Goal: Task Accomplishment & Management: Manage account settings

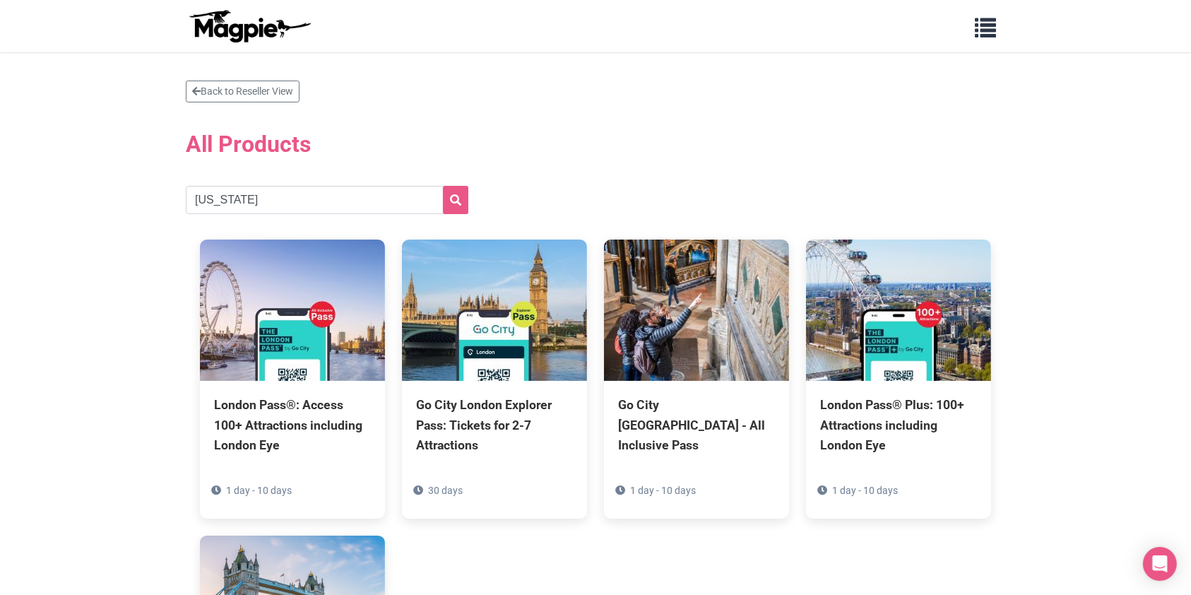
type input "[US_STATE]"
click at [443, 186] on button "submit" at bounding box center [455, 200] width 25 height 28
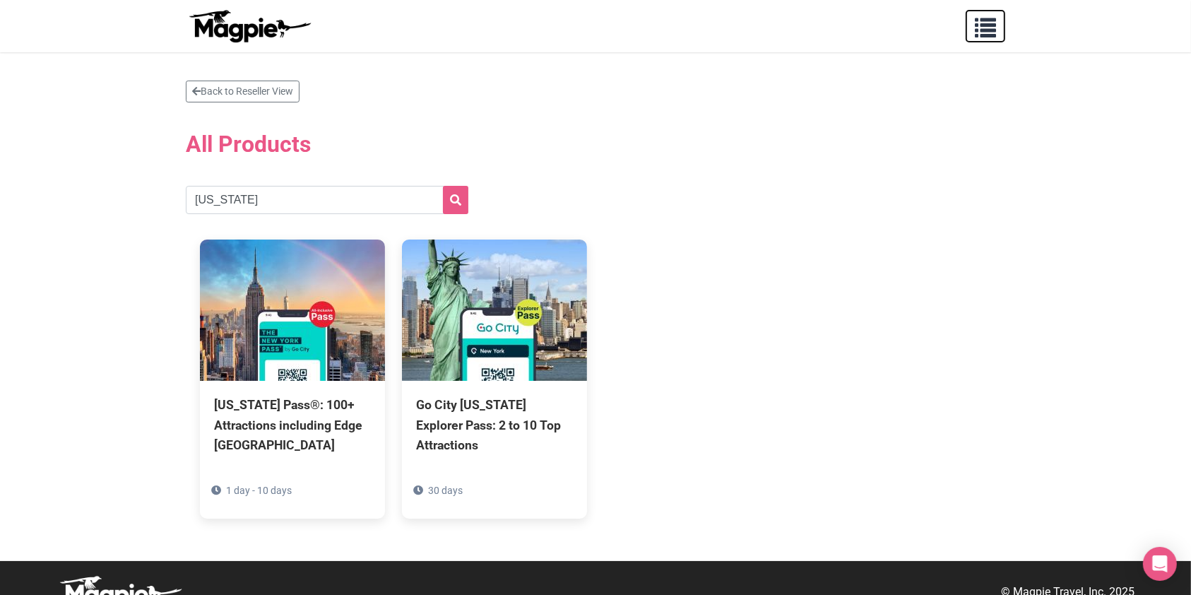
click at [995, 26] on span "button" at bounding box center [985, 24] width 21 height 21
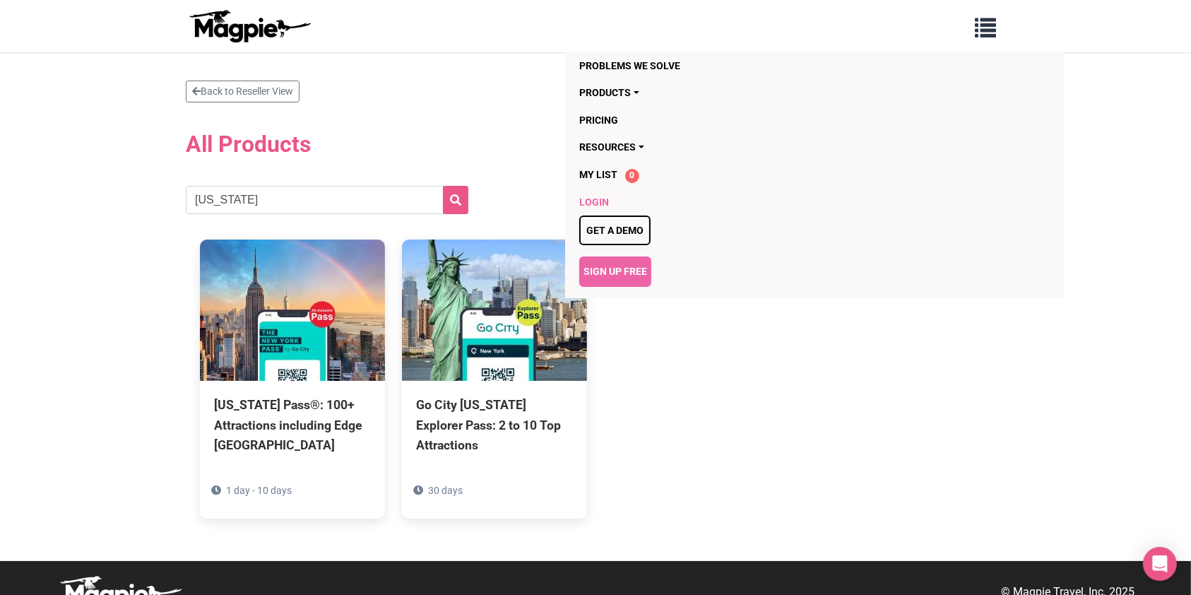
click at [599, 199] on link "Login" at bounding box center [733, 202] width 308 height 27
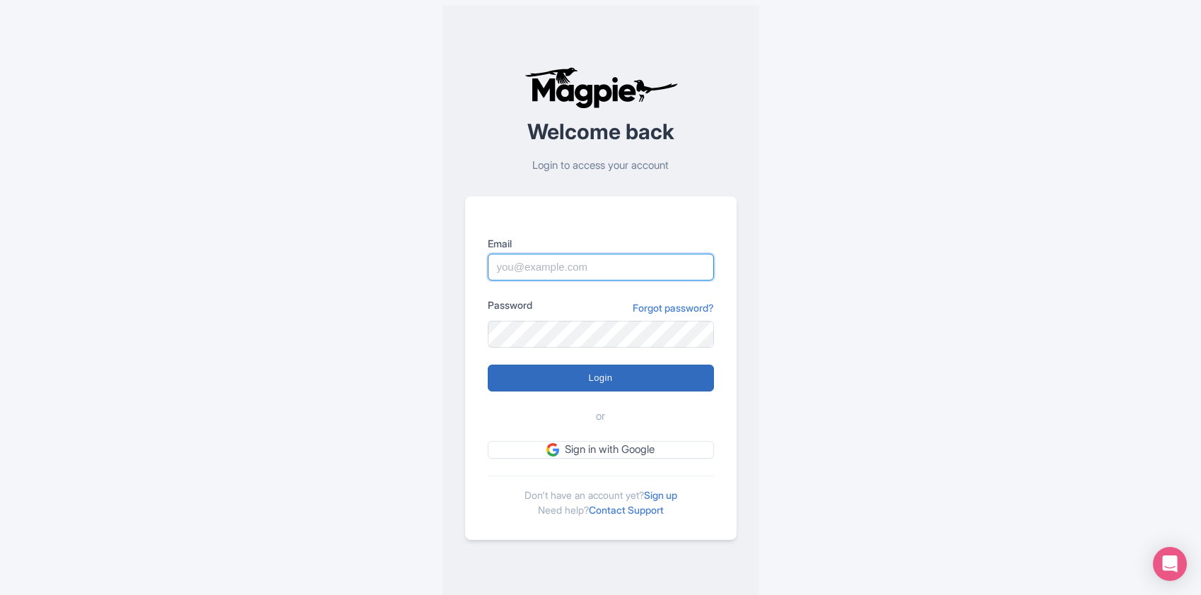
type input "samantha.fuller@gocity.com"
click at [609, 387] on input "Login" at bounding box center [601, 378] width 226 height 27
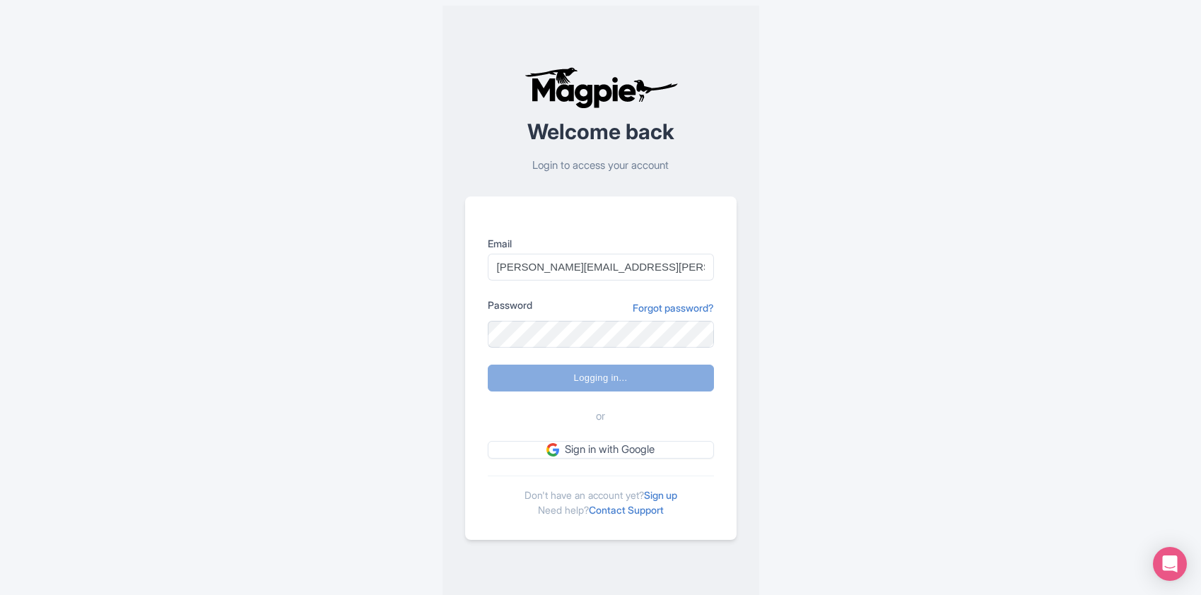
type input "Logging in..."
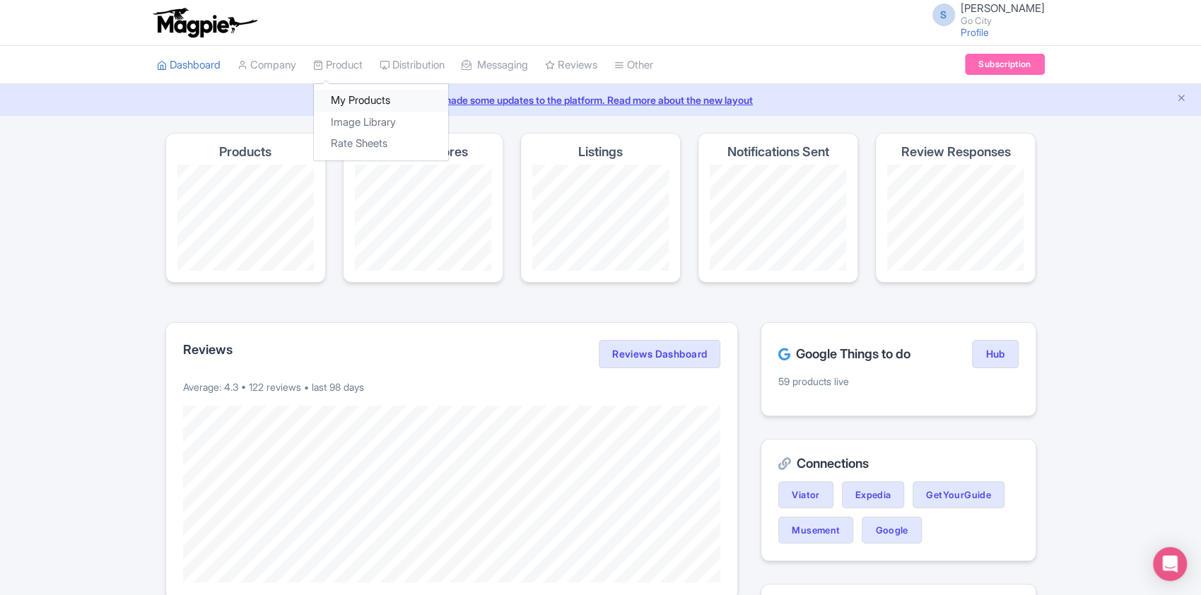
click at [356, 95] on link "My Products" at bounding box center [381, 101] width 134 height 22
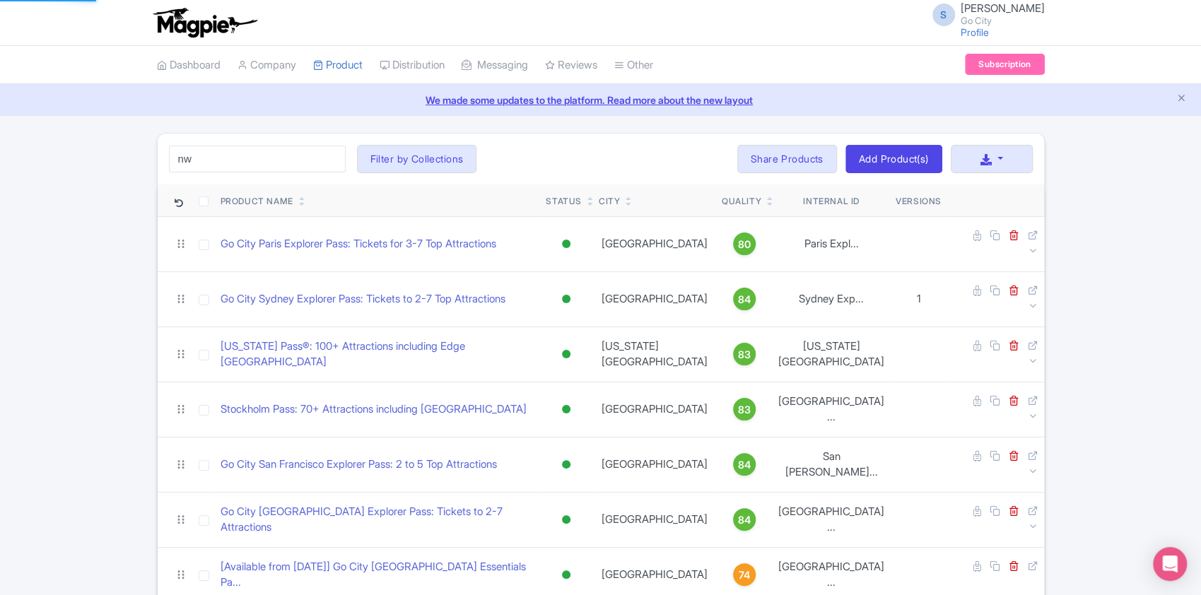
type input "n"
type input "essentials"
click button "Search" at bounding box center [0, 0] width 0 height 0
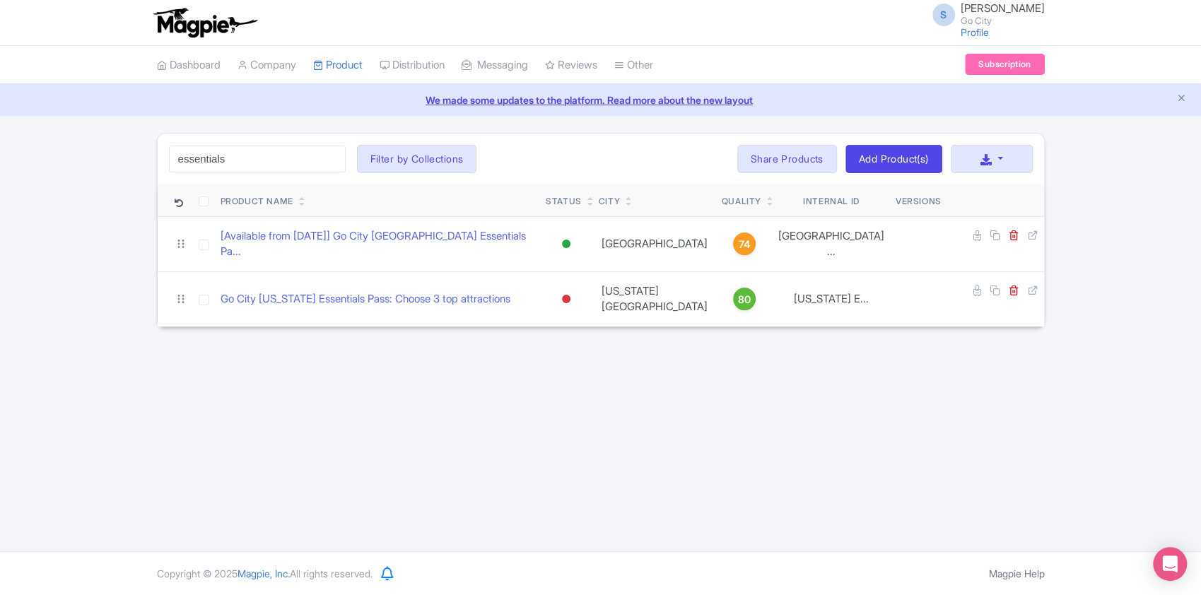
click at [639, 367] on div "S Samantha Fuller Go City Profile Users Settings Sign out Dashboard Company Pro…" at bounding box center [600, 275] width 1201 height 551
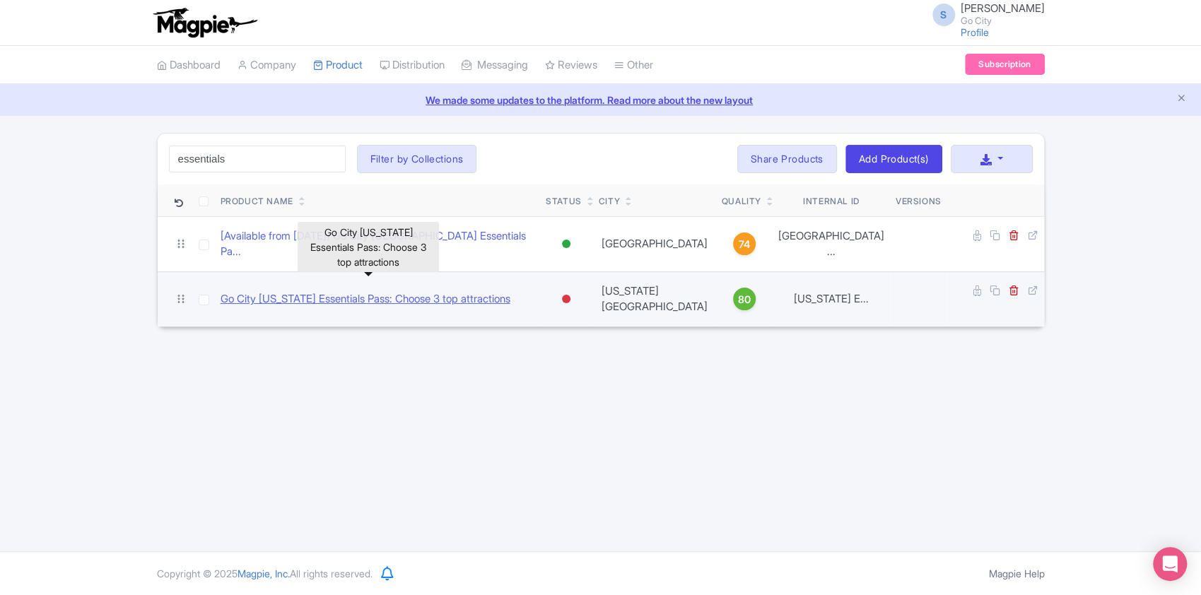
click at [440, 291] on link "Go City New York Essentials Pass: Choose 3 top attractions" at bounding box center [365, 299] width 290 height 16
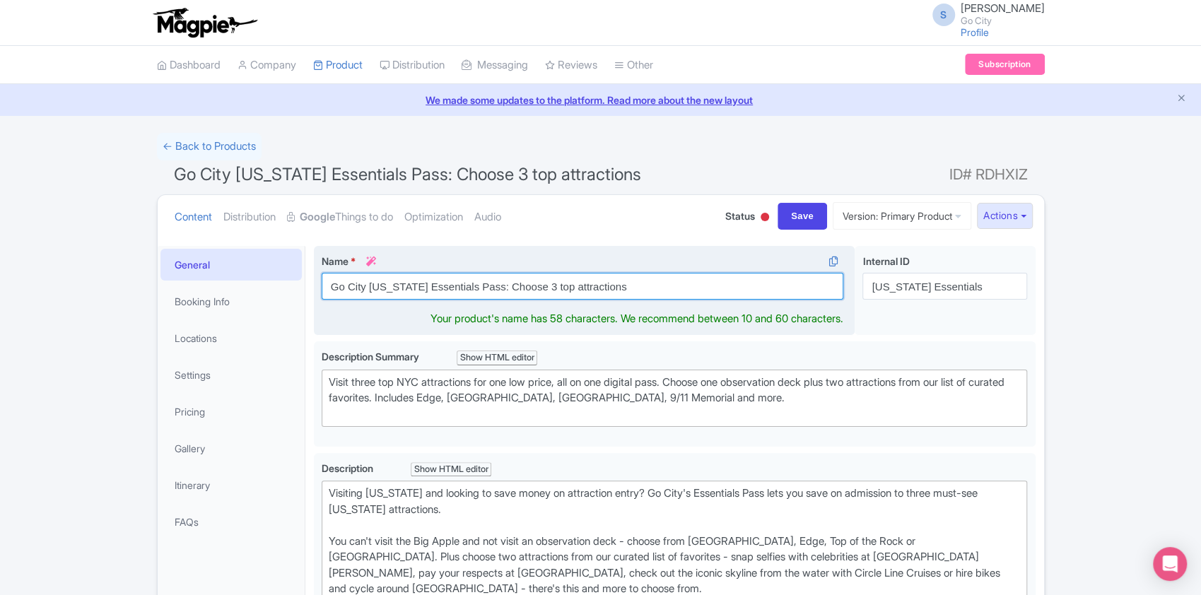
click at [643, 287] on input "Go City New York Essentials Pass: Choose 3 top attractions" at bounding box center [583, 286] width 522 height 27
click at [534, 286] on input "Go City New York Essentials Pass: Choose 3 top attractions" at bounding box center [583, 286] width 522 height 27
type input "Go City [US_STATE] Essentials Pass: 3 top NYC attractions"
click at [700, 286] on input "Go City [US_STATE] Essentials Pass: 3 top NYC attractions" at bounding box center [583, 286] width 522 height 27
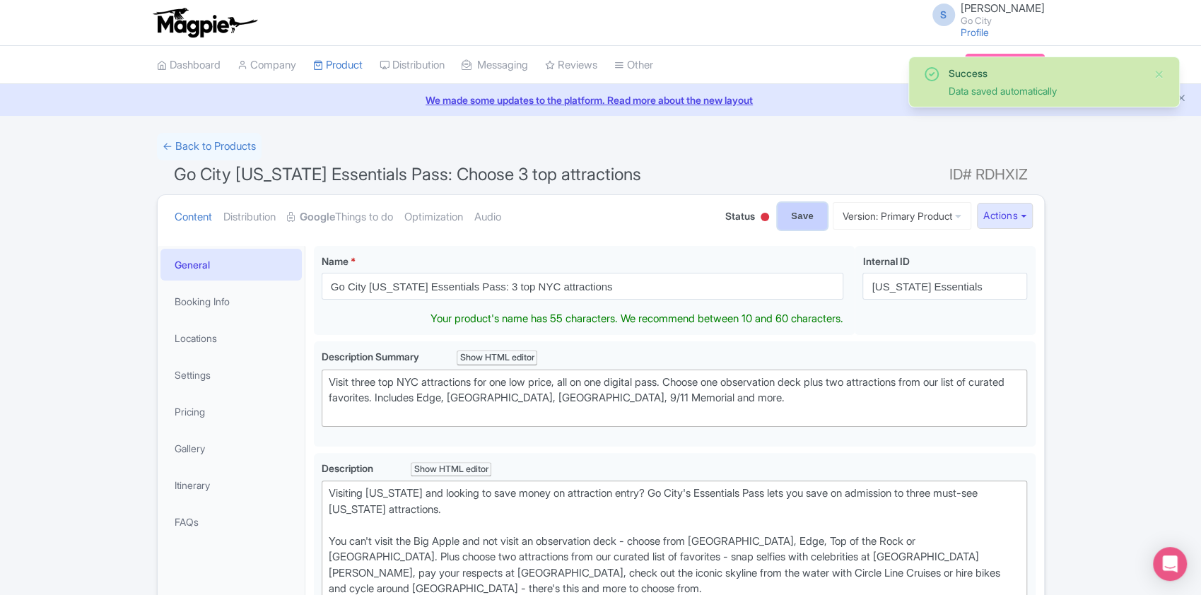
click at [786, 220] on input "Save" at bounding box center [801, 216] width 49 height 27
type input "Saving..."
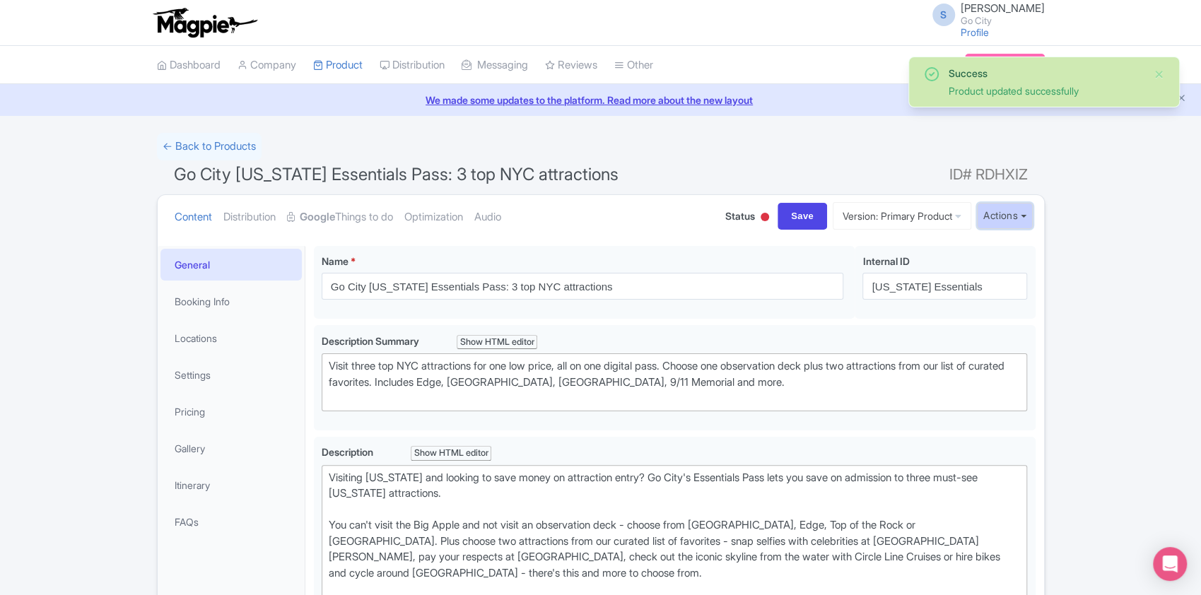
click at [1004, 215] on button "Actions" at bounding box center [1005, 216] width 56 height 26
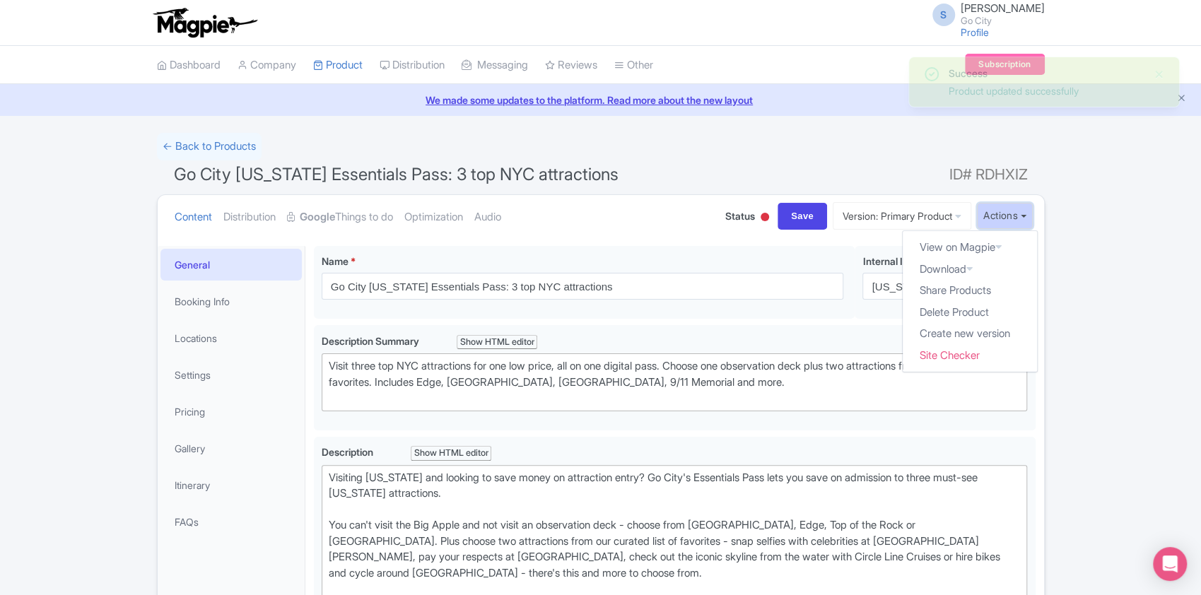
click at [1004, 215] on button "Actions" at bounding box center [1005, 216] width 56 height 26
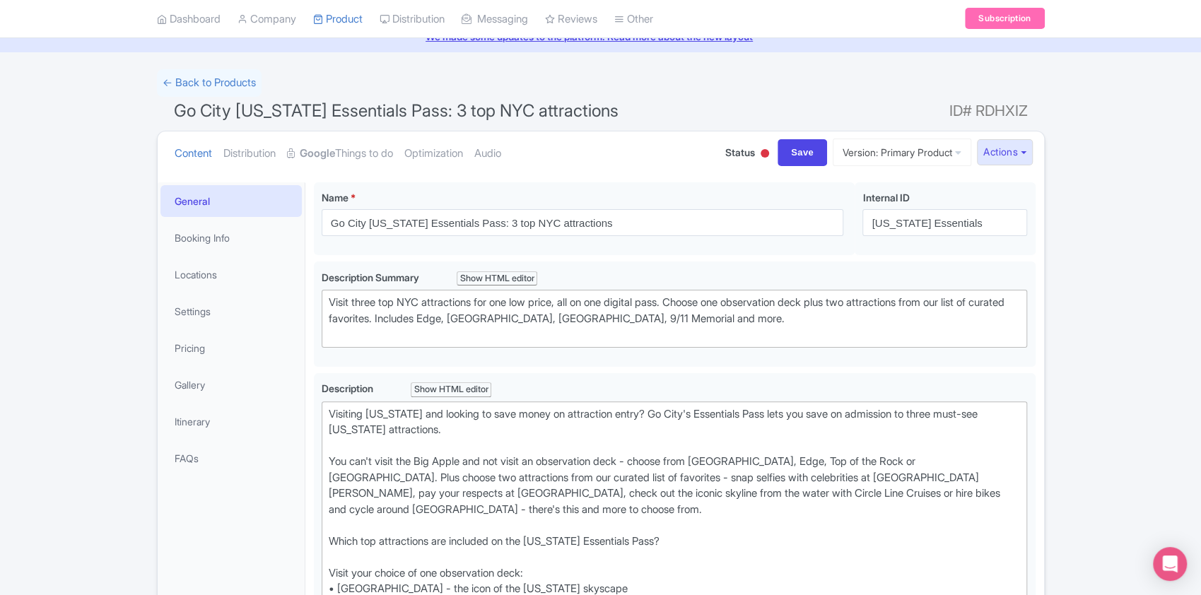
scroll to position [94, 0]
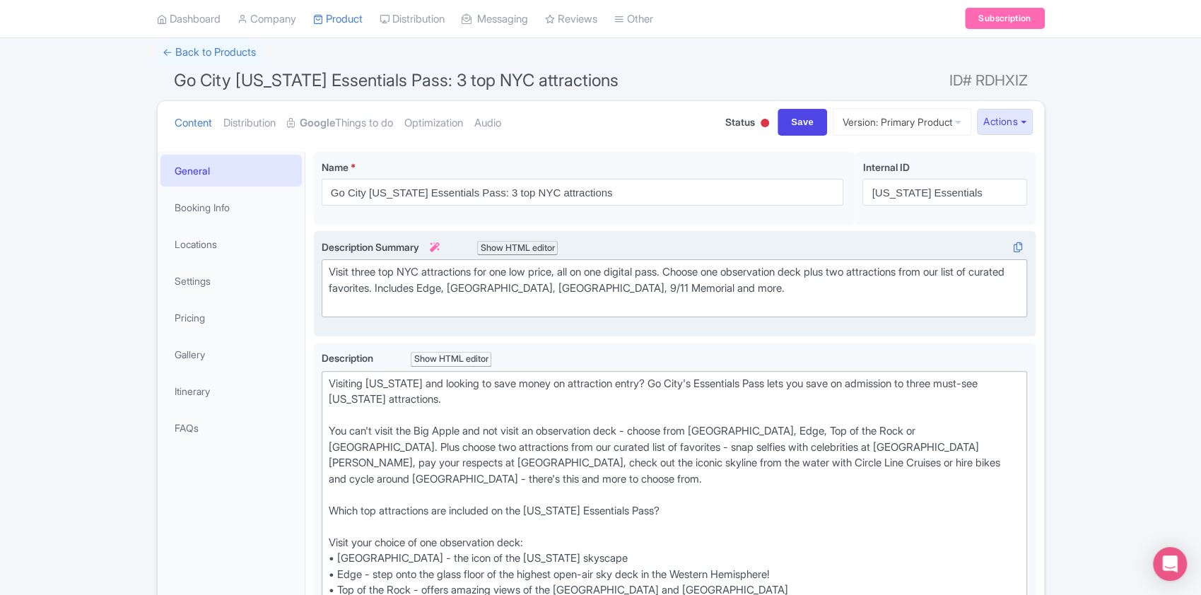
click at [352, 272] on div "Visit three top NYC attractions for one low price, all on one digital pass. Cho…" at bounding box center [675, 288] width 692 height 48
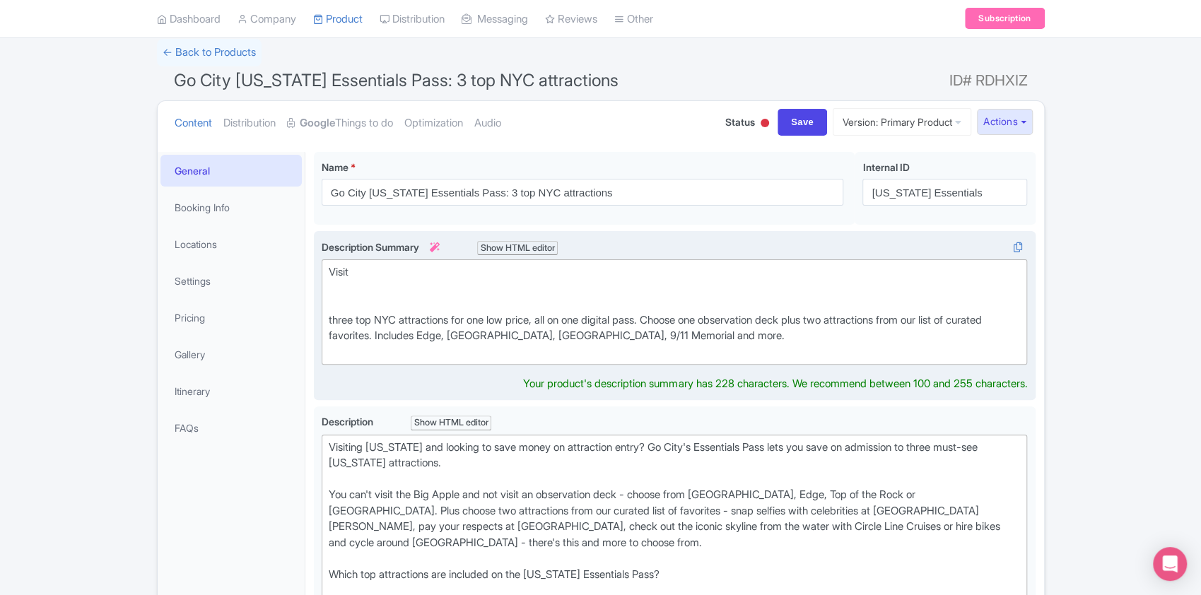
paste trix-editor "The best of the Big Apple on one money-saving pass"
click at [358, 269] on div "Visit The best of the Big Apple on one money-saving pass three top NYC attracti…" at bounding box center [675, 311] width 692 height 95
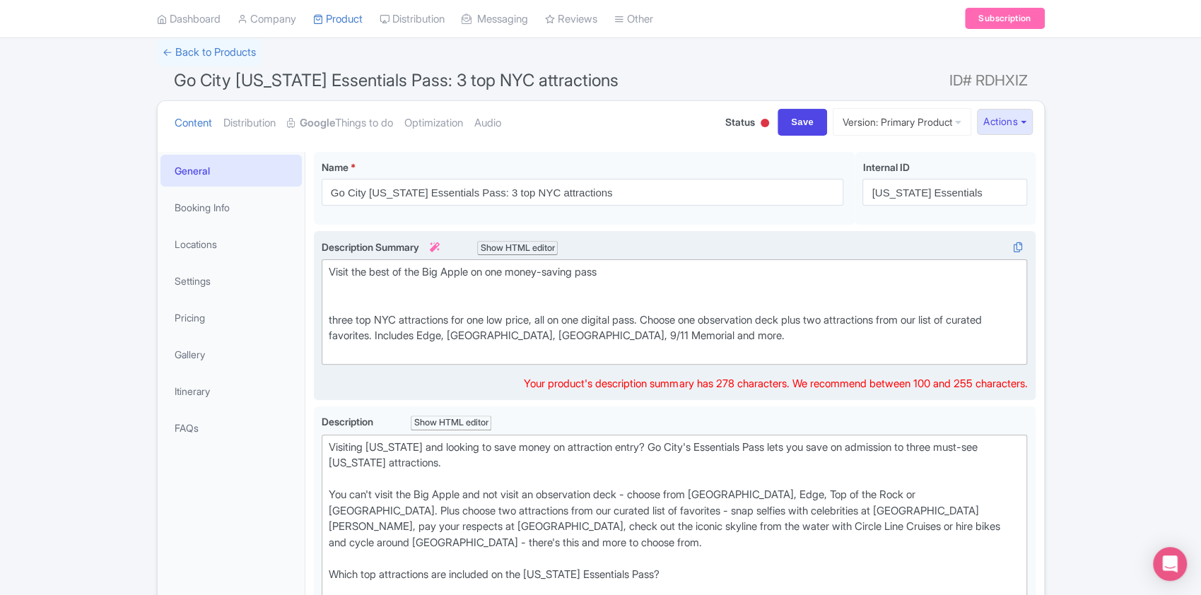
click at [480, 270] on div "Visit the best of the Big Apple on one money-saving pass three top NYC attracti…" at bounding box center [675, 311] width 692 height 95
click at [616, 269] on div "Visit the best of the Big Apple with one money-saving pass three top NYC attrac…" at bounding box center [675, 311] width 692 height 95
click at [642, 265] on div "Visit the best of the Big Apple with one money-saving pass three top NYC attrac…" at bounding box center [675, 311] width 692 height 95
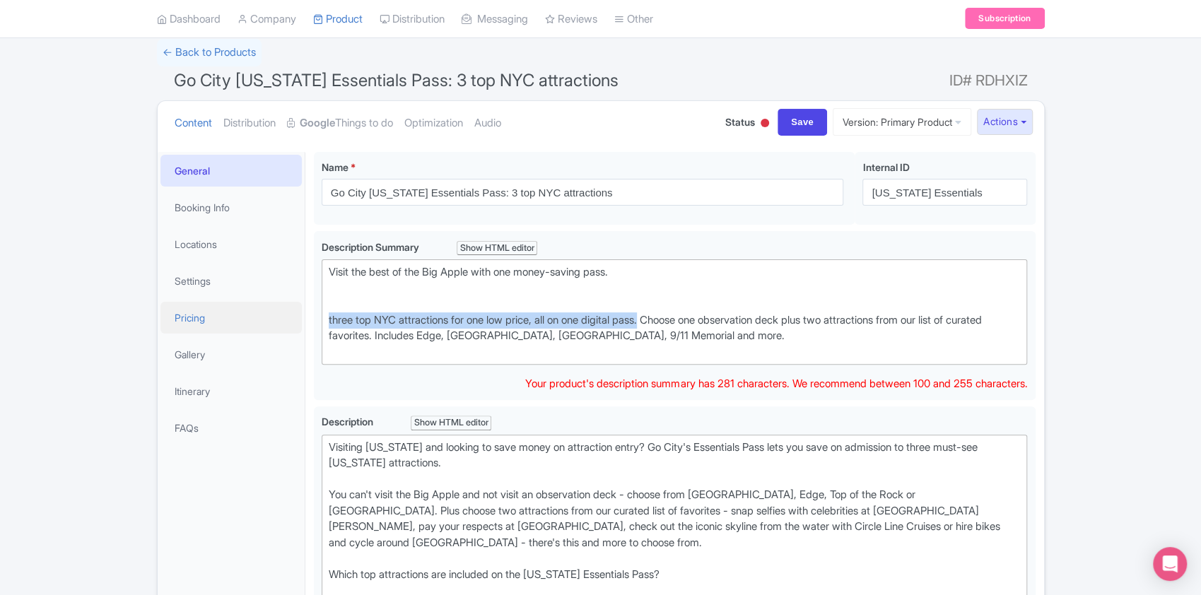
drag, startPoint x: 659, startPoint y: 317, endPoint x: 278, endPoint y: 317, distance: 380.2
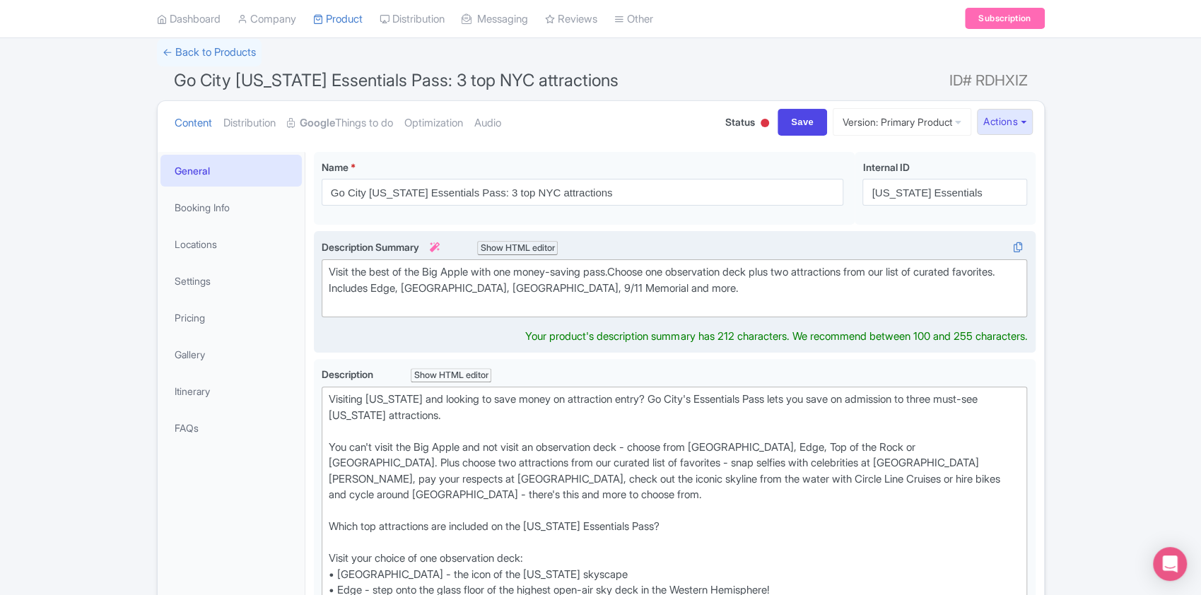
click at [717, 271] on div "Visit the best of the Big Apple with one money-saving pass. Choose one observat…" at bounding box center [675, 288] width 692 height 48
click at [825, 285] on div "Visit the best of the Big Apple with one money-saving pass. Choose one observat…" at bounding box center [675, 288] width 692 height 48
click at [823, 269] on div "Visit the best of the Big Apple with one money-saving pass. Choose one observat…" at bounding box center [675, 288] width 692 height 48
click at [341, 288] on div "Visit the best of the Big Apple with one money-saving pass. Choose one observat…" at bounding box center [675, 288] width 692 height 48
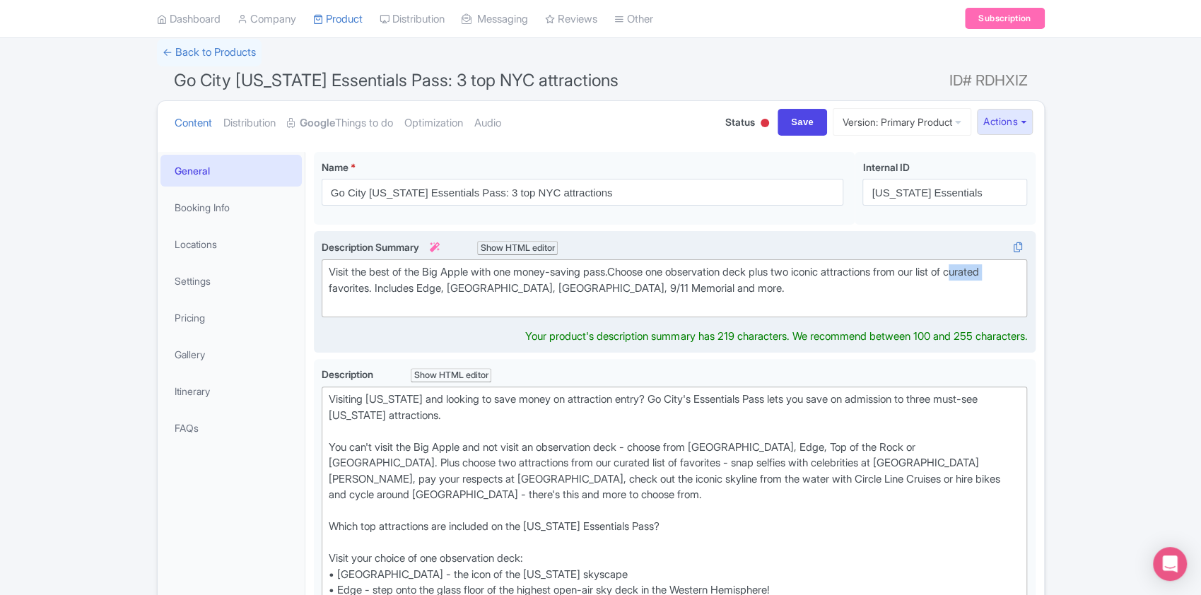
click at [339, 288] on div "Visit the best of the Big Apple with one money-saving pass. Choose one observat…" at bounding box center [675, 288] width 692 height 48
click at [827, 285] on div "Visit the best of the Big Apple with one money-saving pass. Choose one observat…" at bounding box center [675, 288] width 692 height 48
click at [1002, 273] on div "Visit the best of the Big Apple with one money-saving pass. Choose one observat…" at bounding box center [675, 288] width 692 height 48
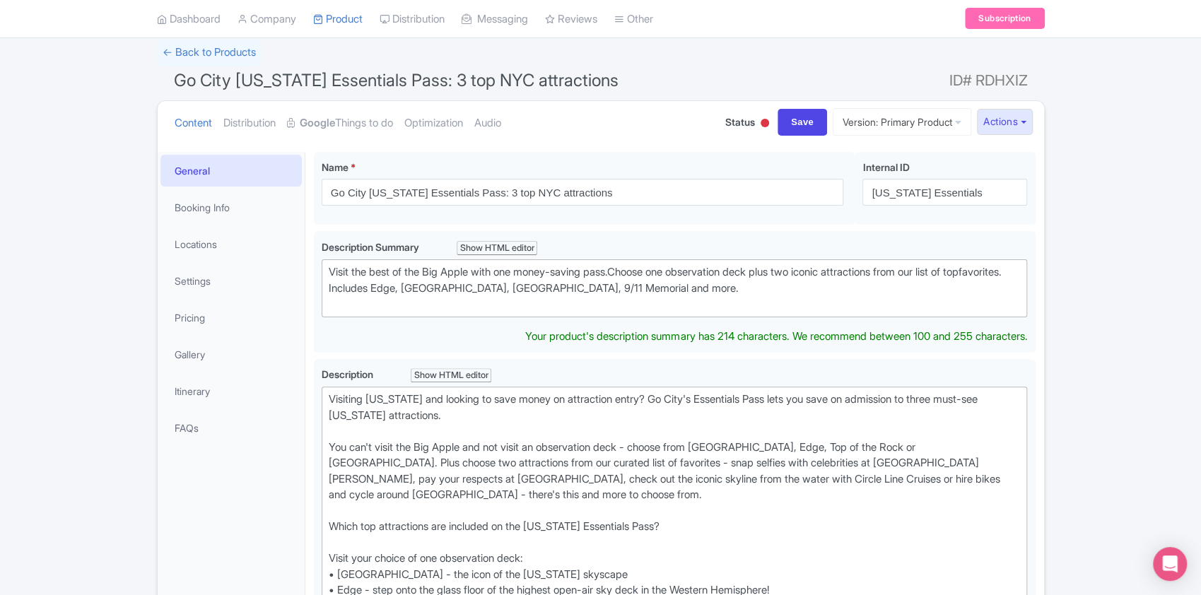
type trix-editor "<div>Visit the best of the Big Apple with one money-saving pass.&nbsp;Choose on…"
click at [785, 119] on input "Save" at bounding box center [801, 122] width 49 height 27
type input "Saving..."
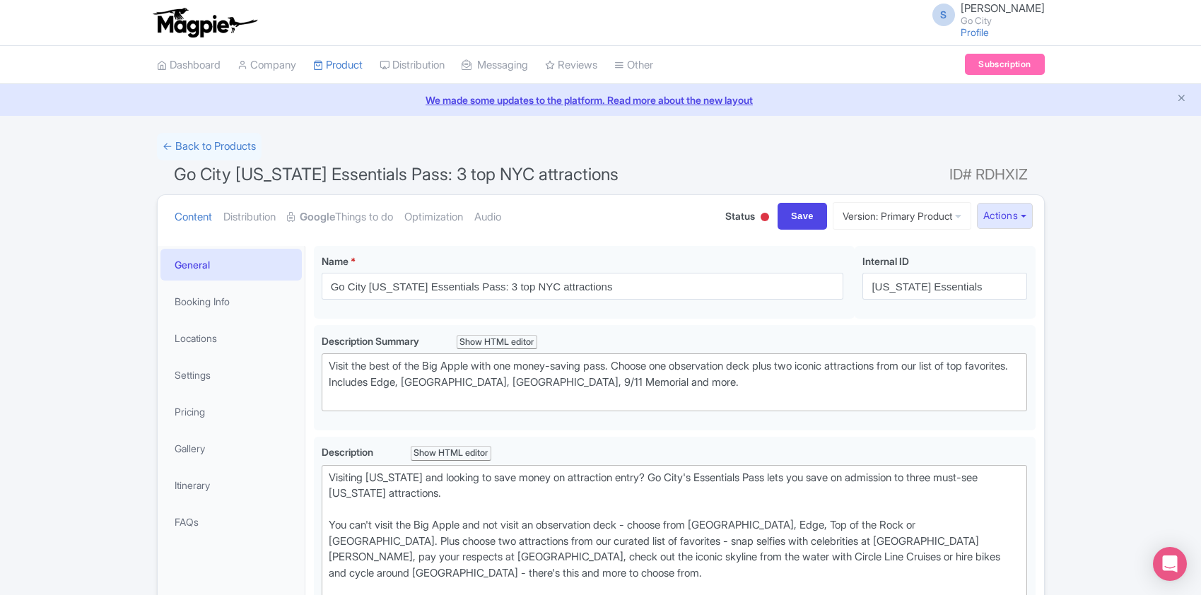
scroll to position [245, 0]
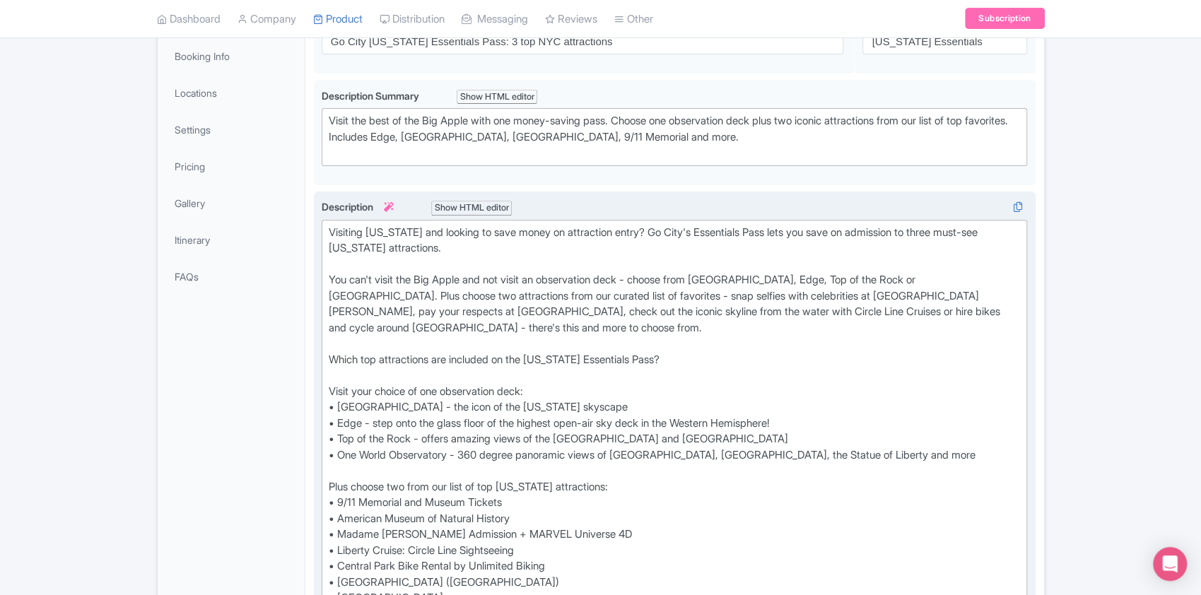
click at [655, 227] on div "Visiting [US_STATE] and looking to save money on attraction entry? Go City's Es…" at bounding box center [675, 471] width 692 height 493
click at [805, 228] on div "Visiting [US_STATE] and looking to save money on attraction entry? With Go City…" at bounding box center [675, 471] width 692 height 493
click at [517, 240] on div "Visiting [US_STATE] and looking to save money on attraction entry? With Go City…" at bounding box center [675, 471] width 692 height 493
click at [866, 228] on div "Visiting [US_STATE] and looking to save money on attraction entry? With Go City…" at bounding box center [675, 471] width 692 height 493
click at [512, 247] on div "Visiting New York and looking to save money on attraction entry? With Go City's…" at bounding box center [675, 471] width 692 height 493
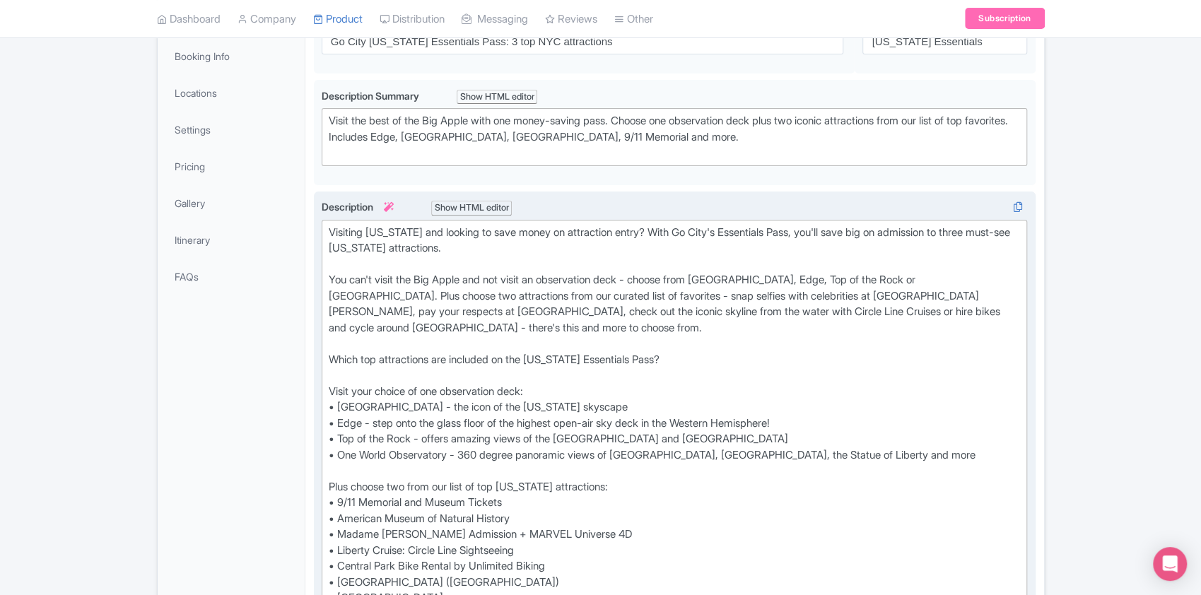
drag, startPoint x: 570, startPoint y: 228, endPoint x: 623, endPoint y: 220, distance: 53.6
click at [572, 225] on div "Visiting New York and looking to save money on attraction entry? With Go City's…" at bounding box center [675, 471] width 692 height 493
drag, startPoint x: 416, startPoint y: 228, endPoint x: 370, endPoint y: 228, distance: 45.2
click at [370, 228] on div "Visiting New York and looking to save money on top New York attractions? With G…" at bounding box center [675, 471] width 692 height 493
click at [500, 246] on div "Visiting NYC and looking to save money on top New York attractions? With Go Cit…" at bounding box center [675, 471] width 692 height 493
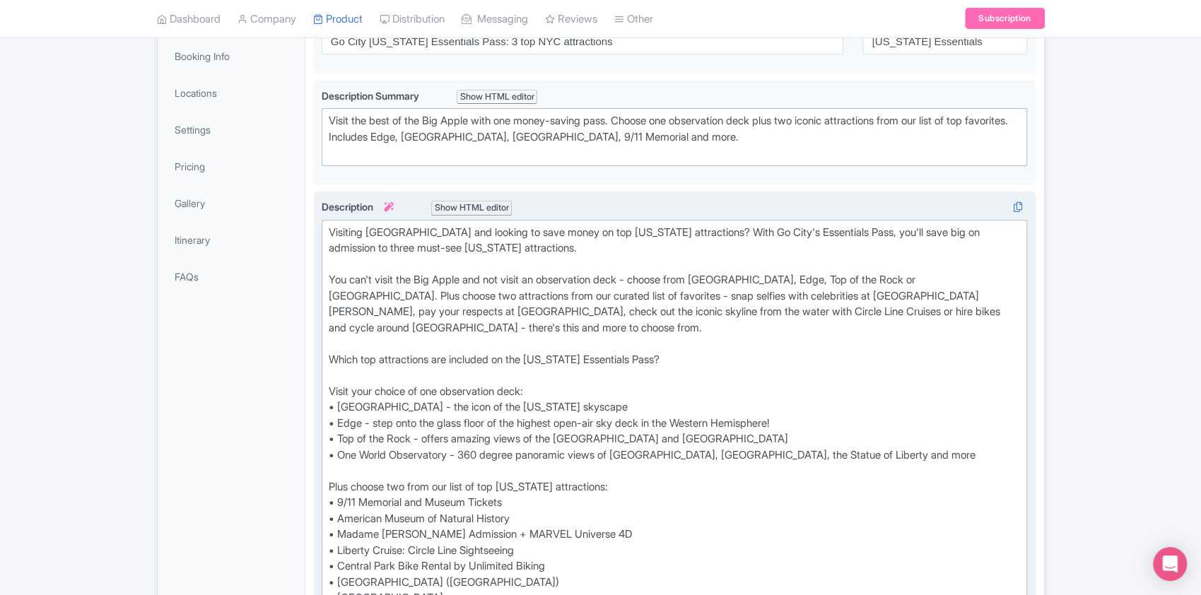
click at [379, 225] on div "Visiting NYC and looking to save money on top New York attractions? With Go Cit…" at bounding box center [675, 471] width 692 height 493
click at [407, 231] on div "Visiting NYC and looking to save money on top New York attractions? With Go Cit…" at bounding box center [675, 471] width 692 height 493
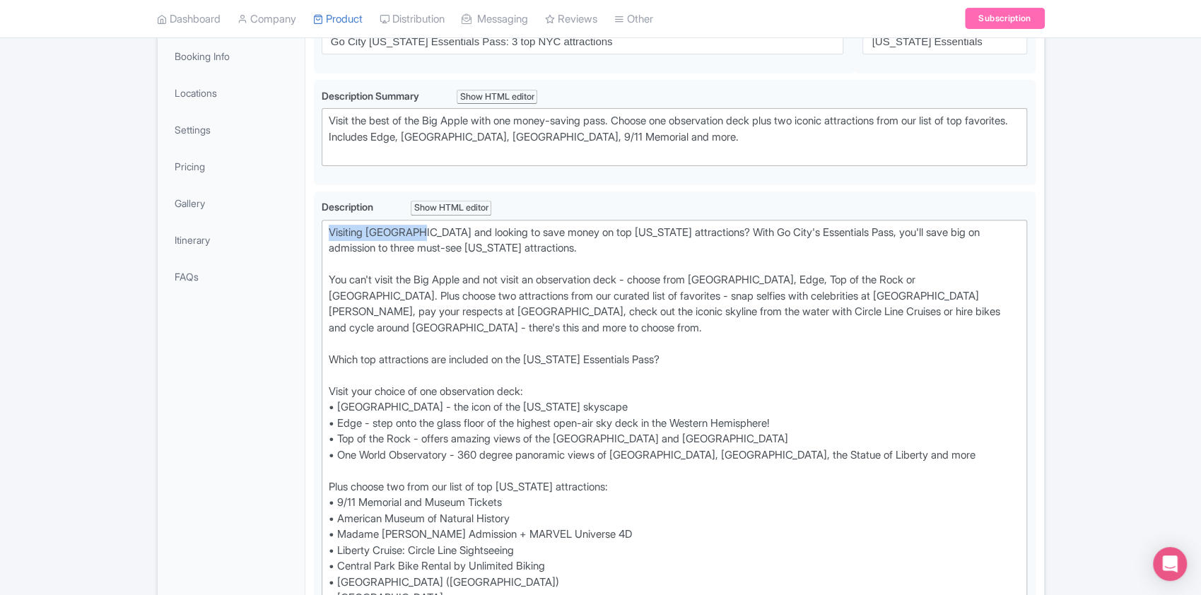
drag, startPoint x: 416, startPoint y: 225, endPoint x: 307, endPoint y: 230, distance: 109.0
type trix-editor "<div>Looking to save money on top New York attractions? With Go City's Essentia…"
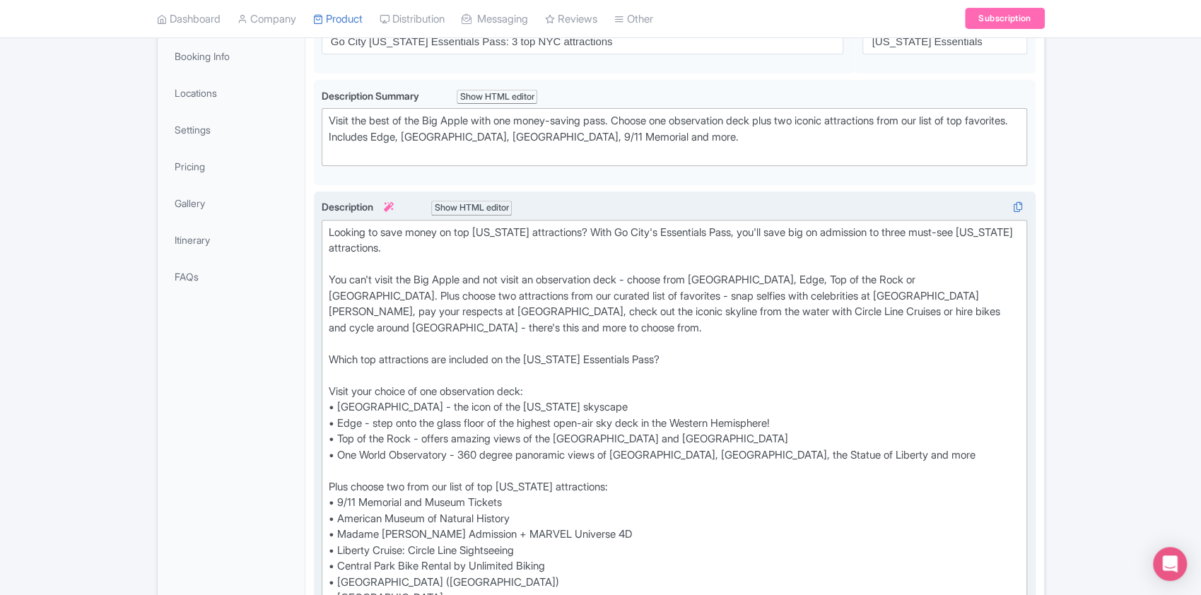
click at [442, 266] on div "Looking to save money on top New York attractions? With Go City's Essentials Pa…" at bounding box center [675, 471] width 692 height 493
click at [480, 246] on div "Looking to save money on top New York attractions? With Go City's Essentials Pa…" at bounding box center [675, 471] width 692 height 493
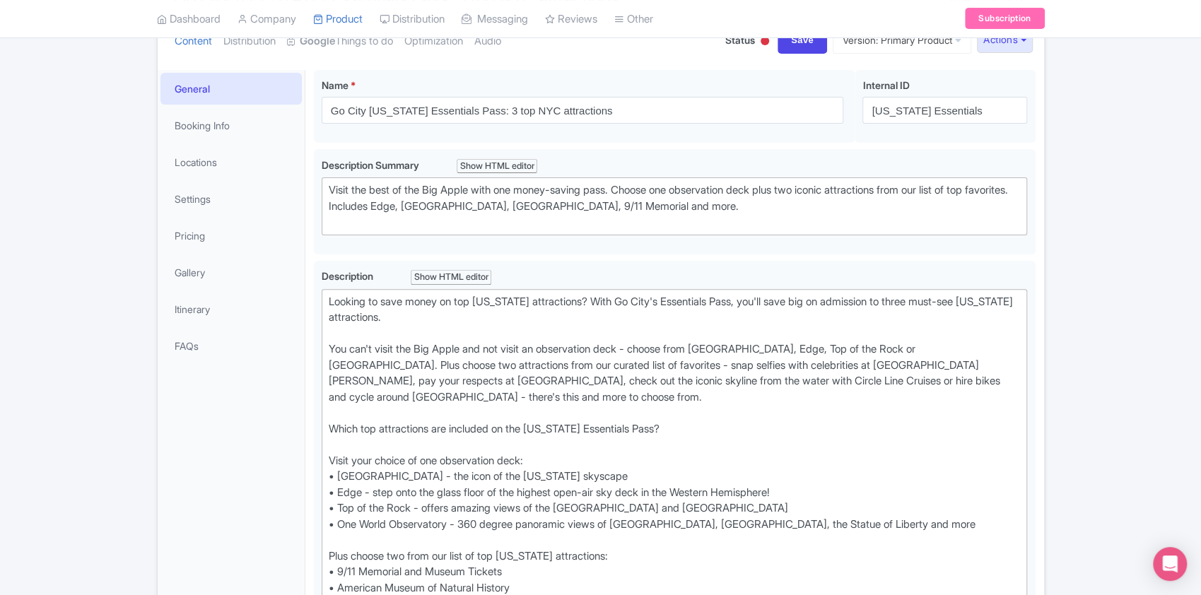
scroll to position [151, 0]
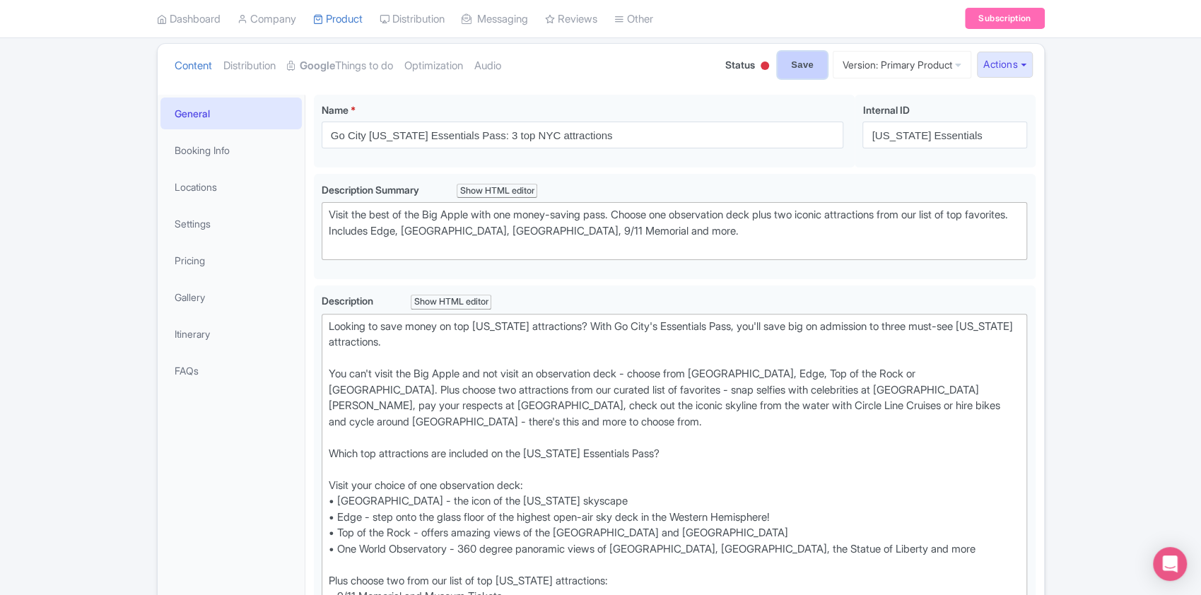
click at [793, 71] on input "Save" at bounding box center [801, 65] width 49 height 27
type input "Saving..."
click at [1018, 70] on button "Actions" at bounding box center [1005, 65] width 56 height 26
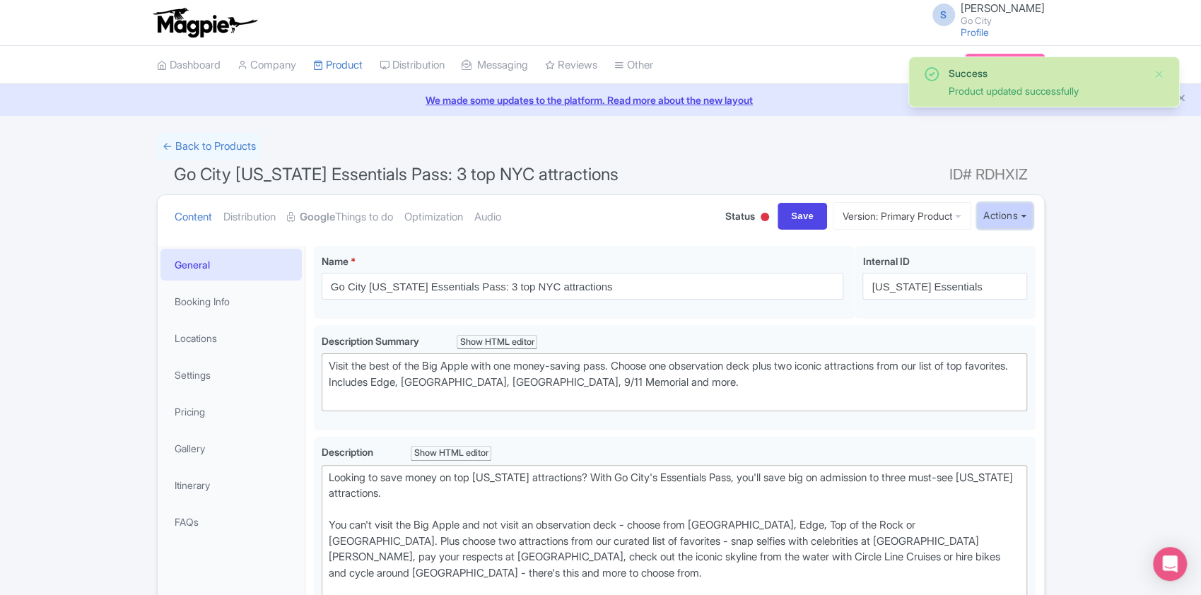
click at [1011, 218] on button "Actions" at bounding box center [1005, 216] width 56 height 26
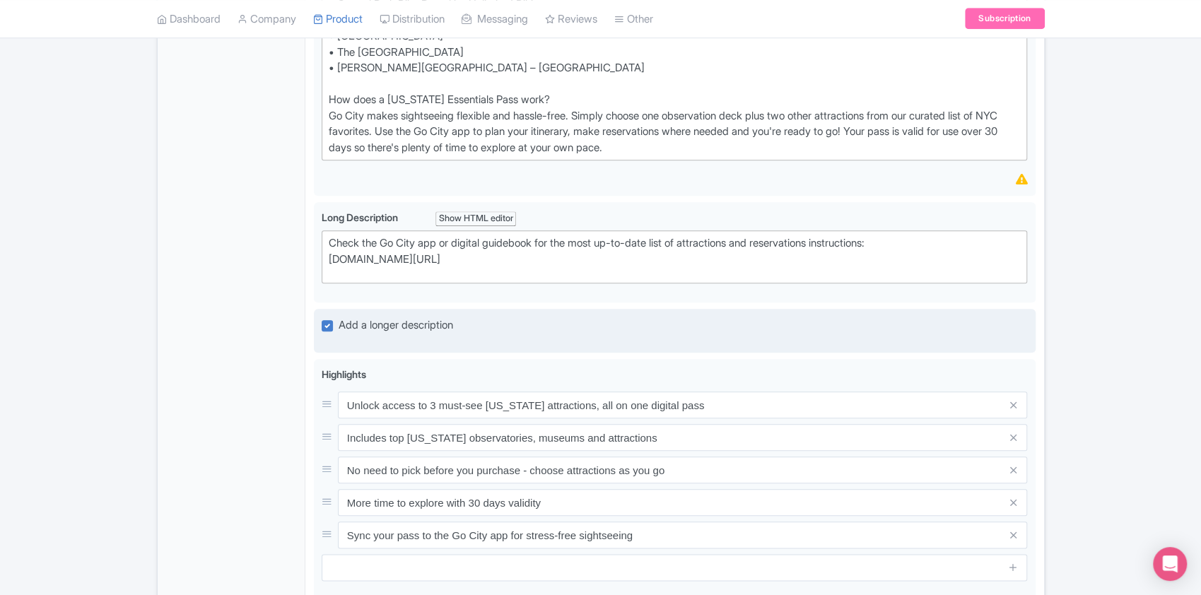
scroll to position [1036, 0]
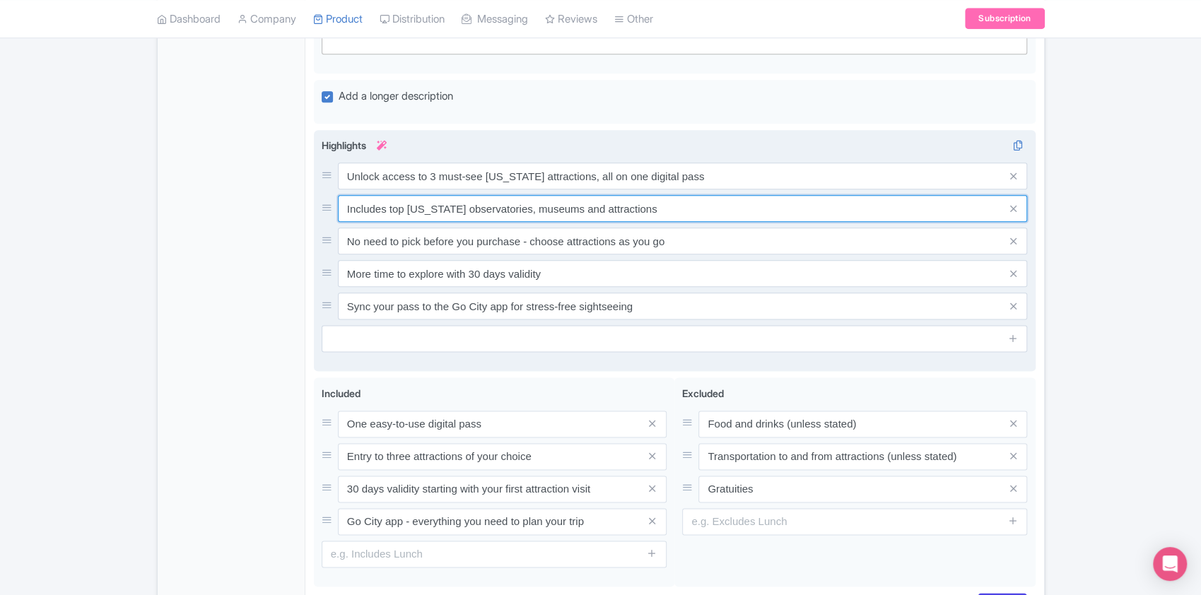
click at [499, 189] on input "Includes top New York observatories, museums and attractions" at bounding box center [683, 176] width 690 height 27
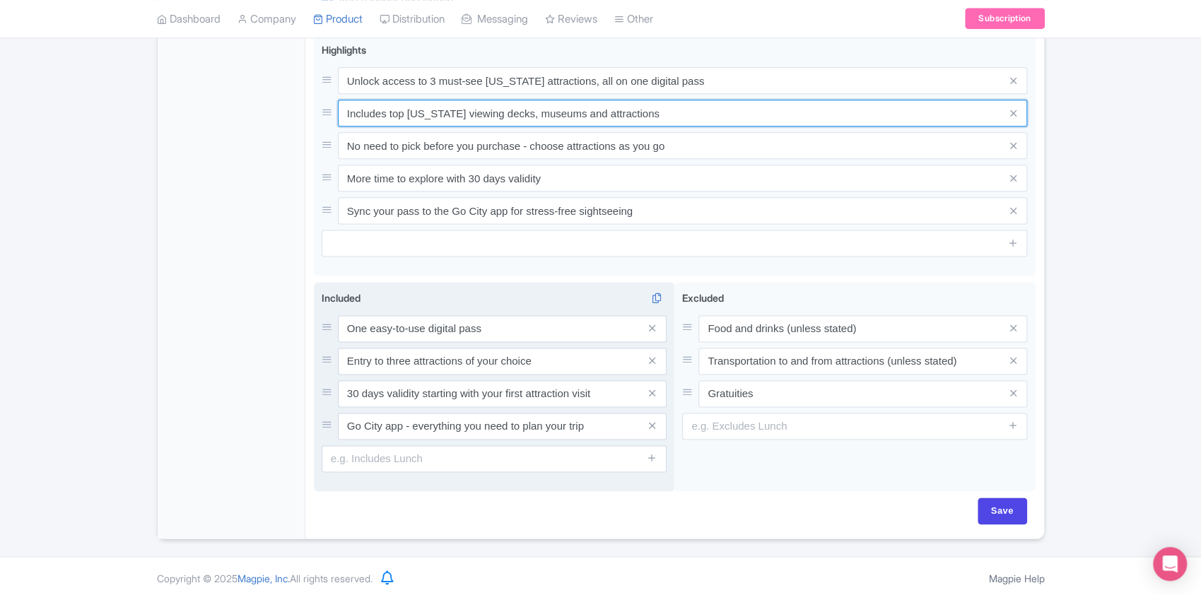
scroll to position [1132, 0]
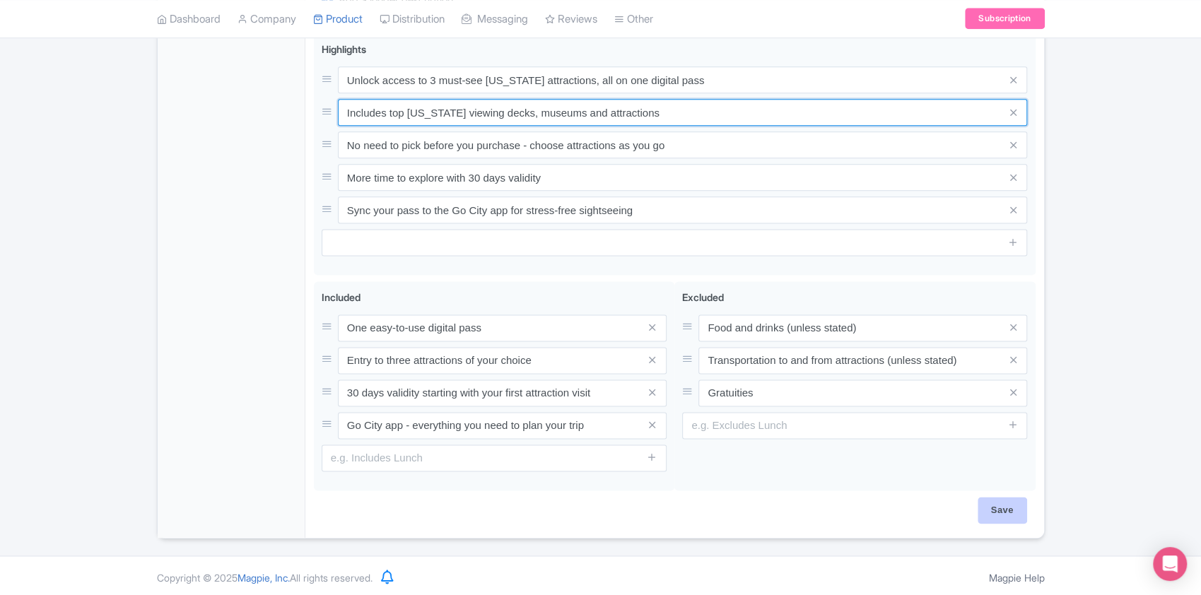
type input "Includes top [US_STATE] viewing decks, museums and attractions"
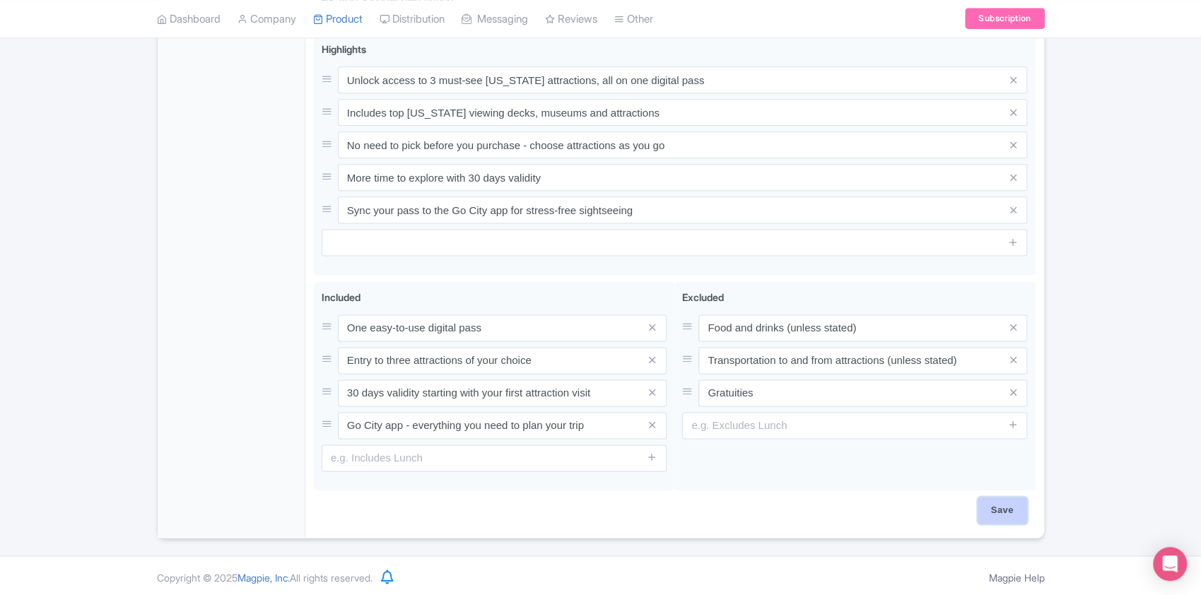
click at [1012, 507] on input "Save" at bounding box center [1001, 510] width 49 height 27
type input "Saving..."
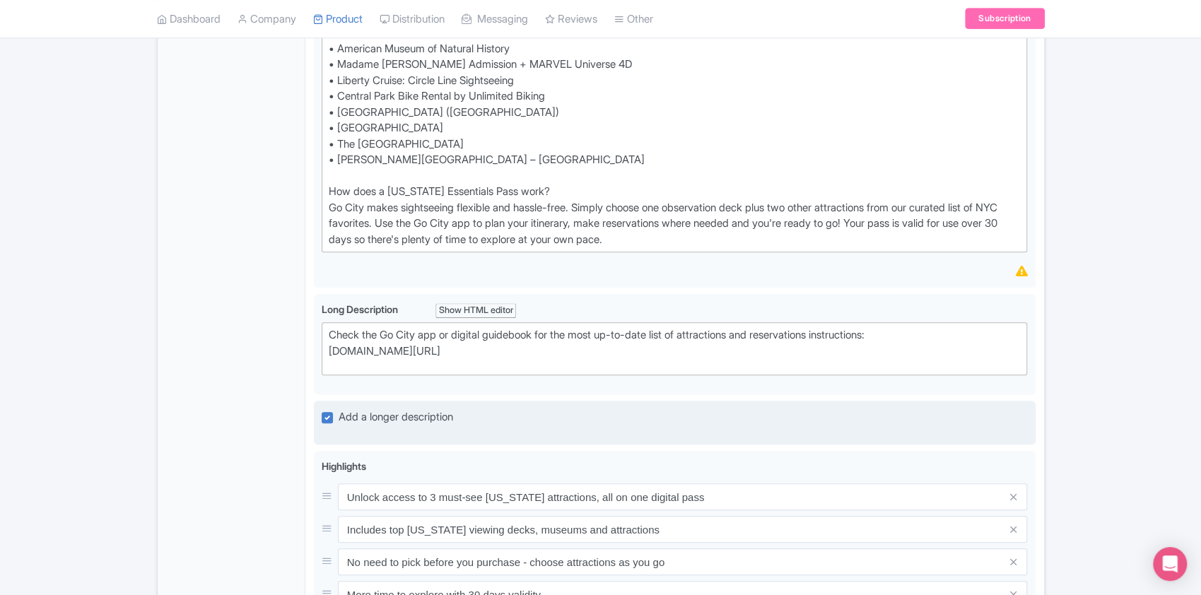
scroll to position [717, 0]
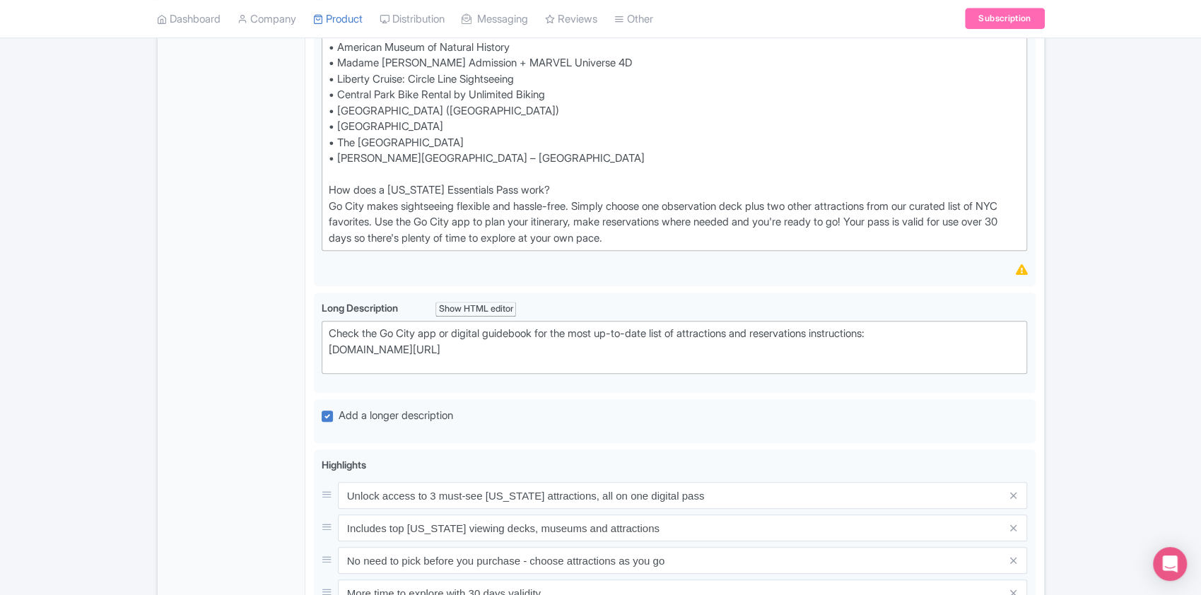
drag, startPoint x: 591, startPoint y: 342, endPoint x: 305, endPoint y: 348, distance: 286.3
click at [305, 348] on div "Go City [US_STATE] Essentials Pass: 3 top NYC attractions Name * i Go City [US_…" at bounding box center [674, 237] width 738 height 1432
type trix-editor "<div>Check the Go City app or digital guidebook for the most up-to-date list of…"
copy div "[DOMAIN_NAME][URL]"
